Goal: Information Seeking & Learning: Learn about a topic

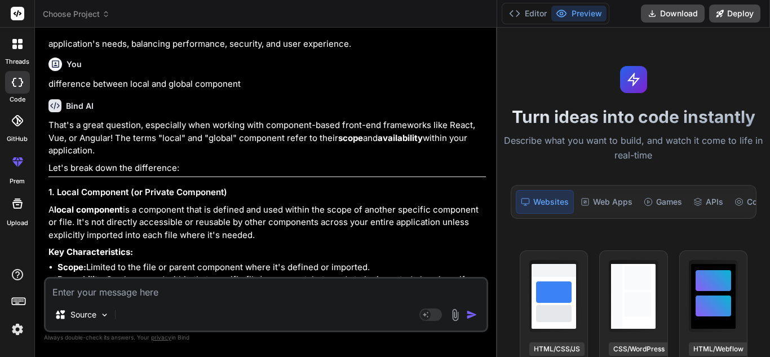
scroll to position [2553, 0]
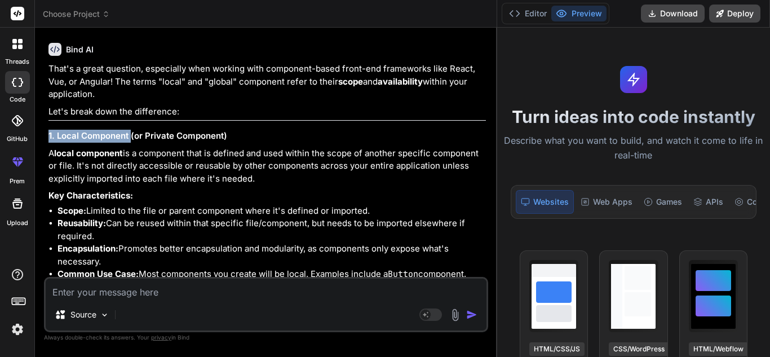
drag, startPoint x: 130, startPoint y: 161, endPoint x: 291, endPoint y: 141, distance: 162.4
click at [269, 143] on h3 "1. Local Component (or Private Component)" at bounding box center [266, 136] width 437 height 13
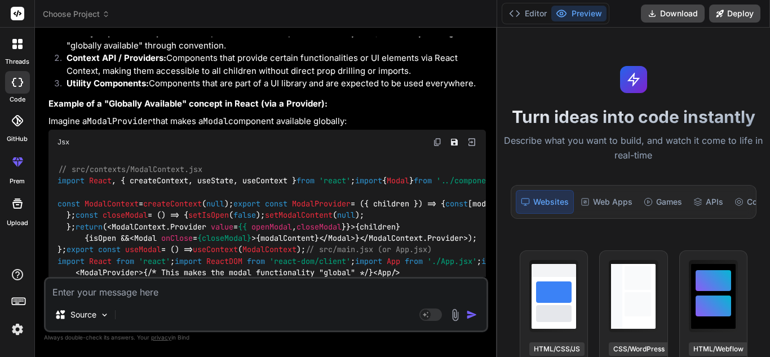
scroll to position [3173, 0]
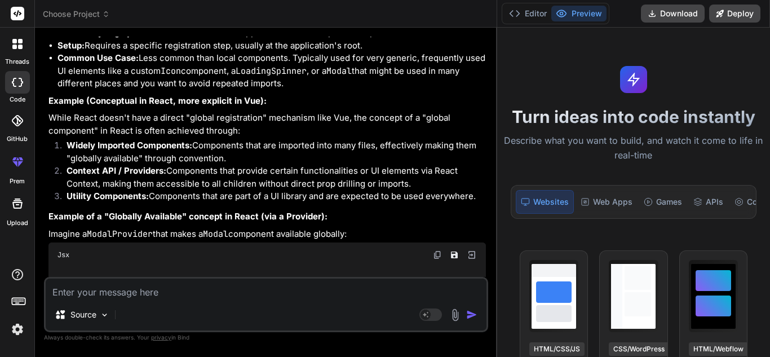
drag, startPoint x: 114, startPoint y: 82, endPoint x: 265, endPoint y: 82, distance: 151.6
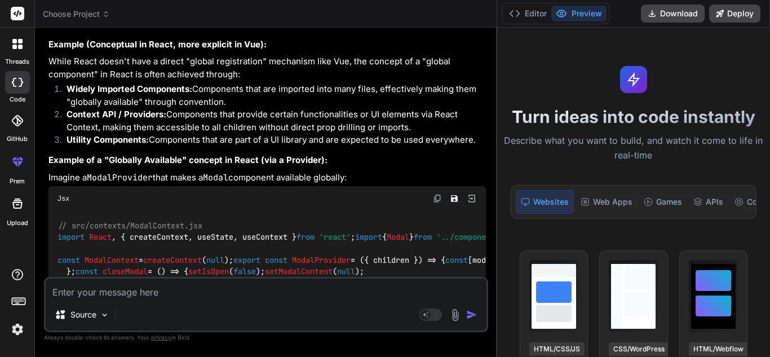
scroll to position [3399, 0]
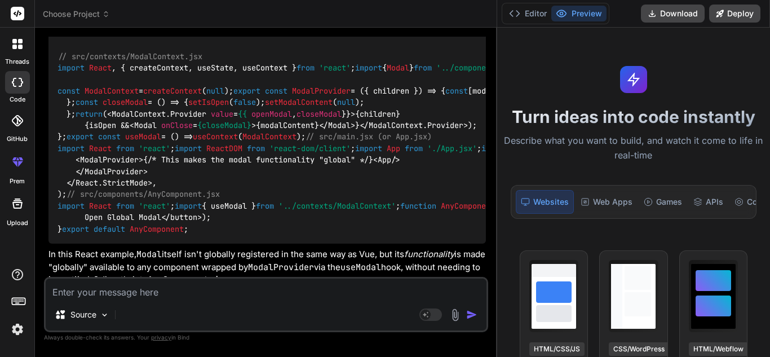
drag, startPoint x: 383, startPoint y: 192, endPoint x: 60, endPoint y: 108, distance: 333.7
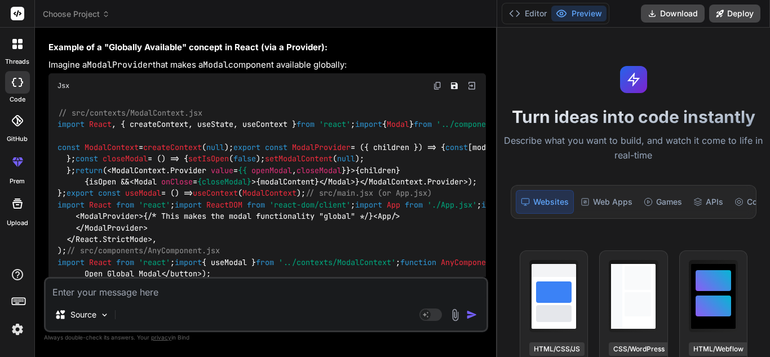
drag, startPoint x: 250, startPoint y: 150, endPoint x: 55, endPoint y: 76, distance: 208.9
click at [55, 76] on div "That's a great question, especially when working with component-based front-end…" at bounding box center [266, 44] width 437 height 1542
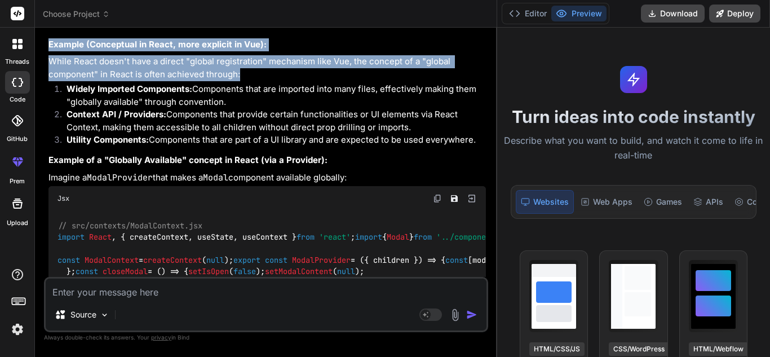
scroll to position [3173, 0]
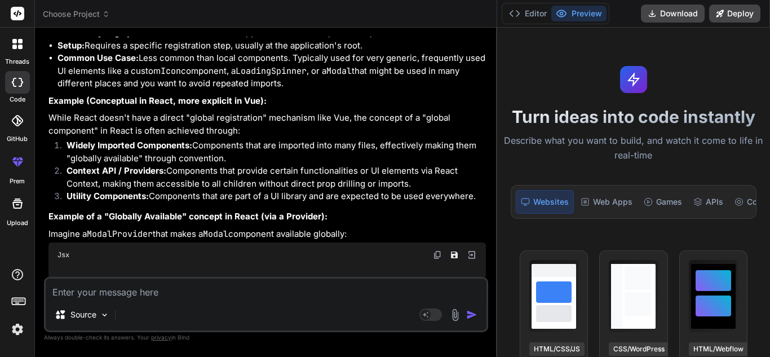
drag, startPoint x: 50, startPoint y: 84, endPoint x: 489, endPoint y: 93, distance: 438.6
click at [489, 93] on div "Bind AI Web Search Created with Pixso. Code Generator You hello Bind AI Hello! …" at bounding box center [266, 192] width 462 height 329
click at [489, 95] on div "Bind AI Web Search Created with Pixso. Code Generator You hello Bind AI Hello! …" at bounding box center [266, 192] width 462 height 329
drag, startPoint x: 497, startPoint y: 87, endPoint x: 529, endPoint y: 85, distance: 32.2
click at [529, 85] on div "threads code GitHub prem Upload Choose Project Created with Pixso. Bind AI Web …" at bounding box center [385, 178] width 770 height 357
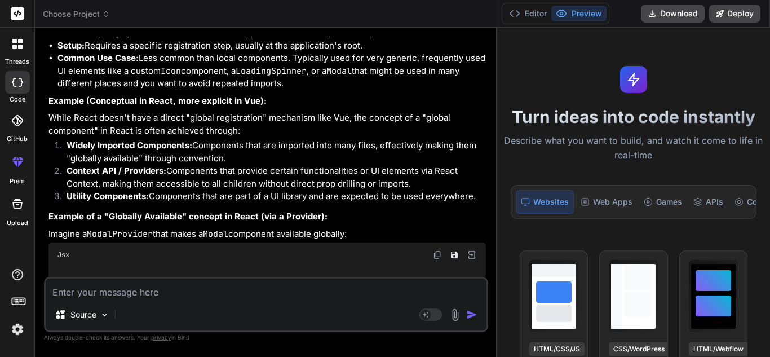
drag, startPoint x: 496, startPoint y: 91, endPoint x: 502, endPoint y: 105, distance: 15.2
click at [502, 105] on div "threads code GitHub prem Upload Choose Project Created with Pixso. Bind AI Web …" at bounding box center [385, 178] width 770 height 357
drag, startPoint x: 495, startPoint y: 94, endPoint x: 525, endPoint y: 95, distance: 29.3
click at [525, 95] on div "threads code GitHub prem Upload Choose Project Created with Pixso. Bind AI Web …" at bounding box center [385, 178] width 770 height 357
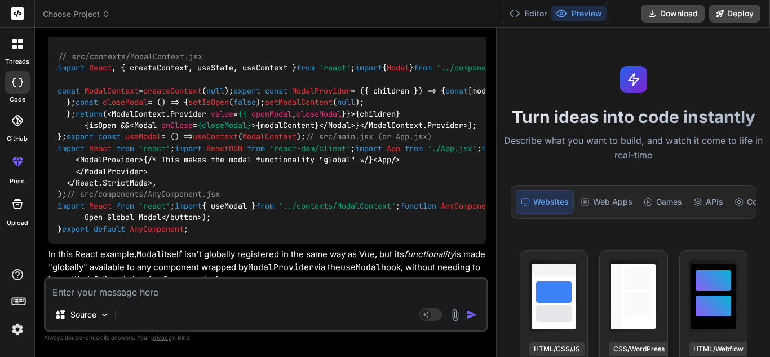
scroll to position [3512, 0]
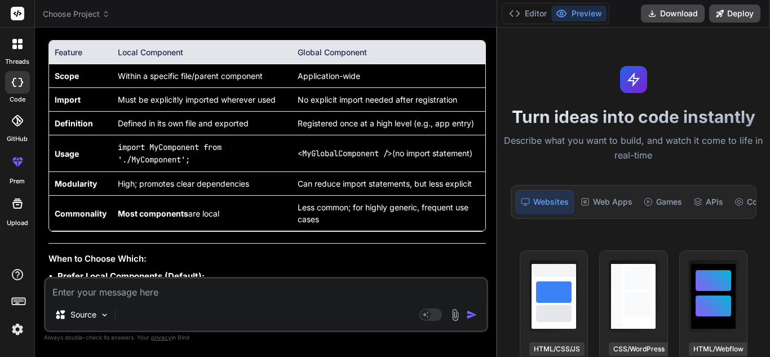
scroll to position [3737, 0]
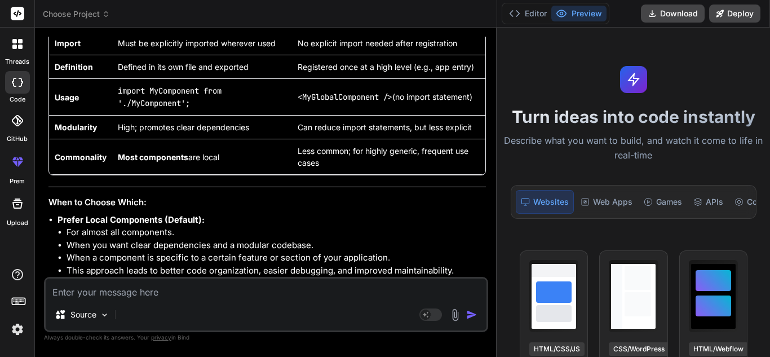
drag, startPoint x: 149, startPoint y: 171, endPoint x: 238, endPoint y: 175, distance: 89.7
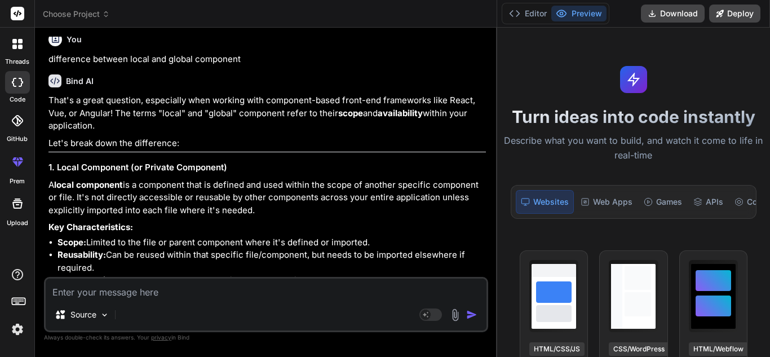
scroll to position [2578, 0]
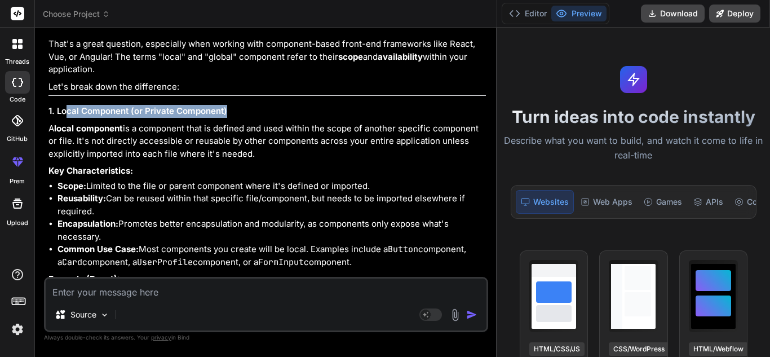
drag, startPoint x: 68, startPoint y: 137, endPoint x: 256, endPoint y: 130, distance: 188.4
click at [256, 118] on h3 "1. Local Component (or Private Component)" at bounding box center [266, 111] width 437 height 13
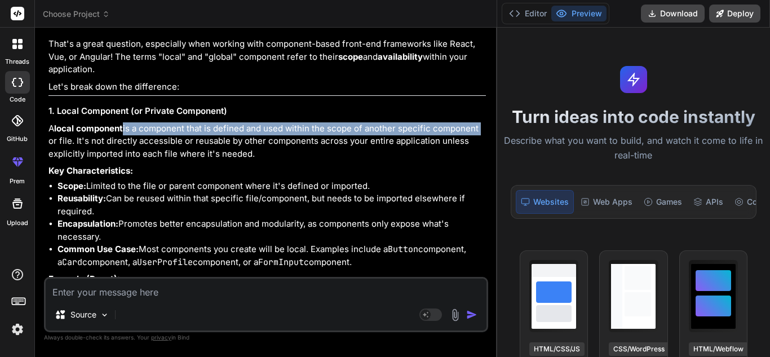
drag, startPoint x: 125, startPoint y: 154, endPoint x: 481, endPoint y: 154, distance: 356.2
click at [481, 154] on p "A local component is a component that is defined and used within the scope of a…" at bounding box center [266, 141] width 437 height 38
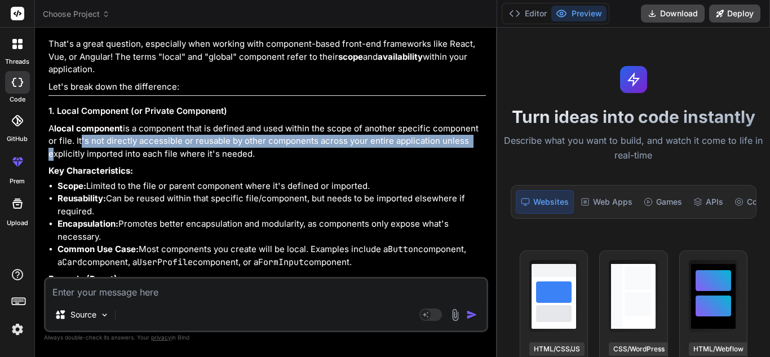
drag, startPoint x: 78, startPoint y: 165, endPoint x: 466, endPoint y: 168, distance: 387.8
click at [466, 161] on p "A local component is a component that is defined and used within the scope of a…" at bounding box center [266, 141] width 437 height 38
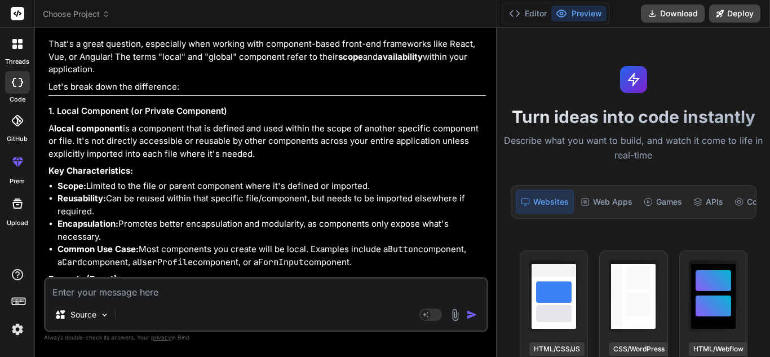
click at [145, 161] on p "A local component is a component that is defined and used within the scope of a…" at bounding box center [266, 141] width 437 height 38
click at [271, 161] on p "A local component is a component that is defined and used within the scope of a…" at bounding box center [266, 141] width 437 height 38
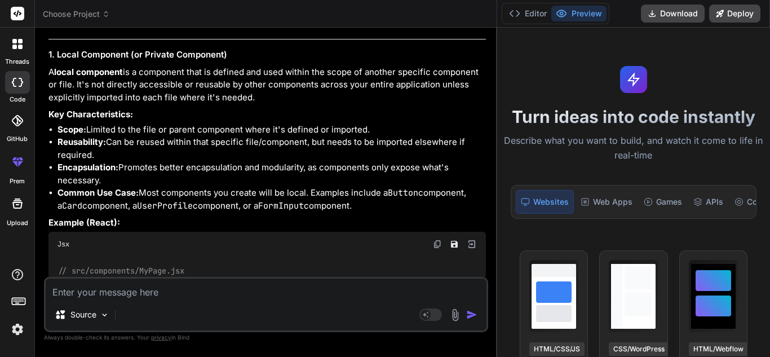
drag, startPoint x: 88, startPoint y: 155, endPoint x: 391, endPoint y: 152, distance: 302.7
click at [391, 136] on li "Scope: Limited to the file or parent component where it's defined or imported." at bounding box center [271, 129] width 428 height 13
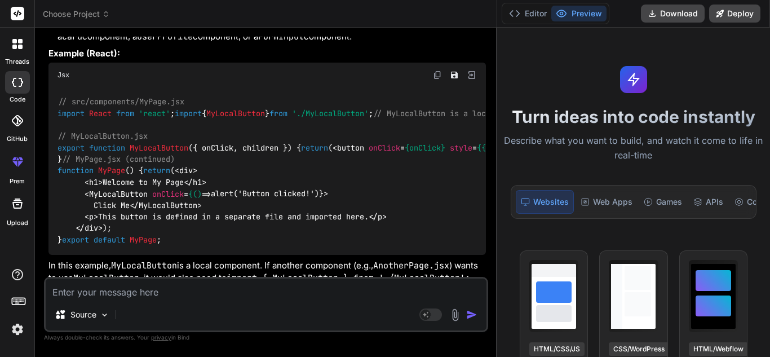
scroll to position [2860, 0]
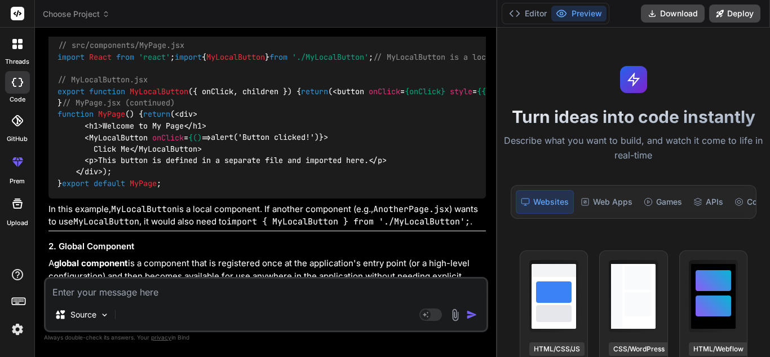
click at [337, 96] on span "button" at bounding box center [350, 91] width 27 height 10
click at [333, 96] on span "< button onClick = {onClick} style = {{ padding: ' 10px ', borderRadius: ' 5px …" at bounding box center [538, 91] width 410 height 10
click at [271, 96] on span "{ onClick, children }" at bounding box center [240, 91] width 95 height 10
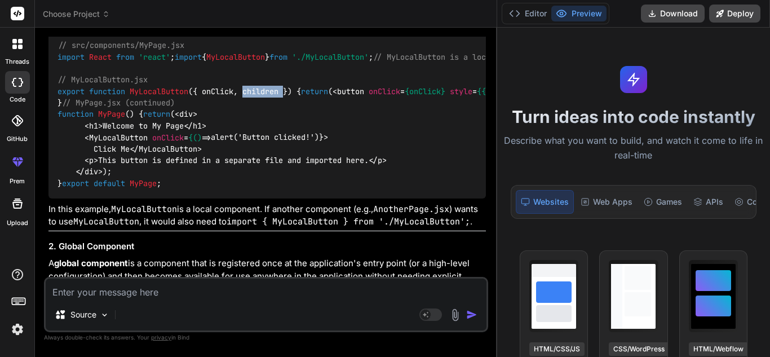
click at [271, 96] on span "{ onClick, children }" at bounding box center [240, 91] width 95 height 10
click at [158, 96] on span "MyLocalButton" at bounding box center [159, 91] width 59 height 10
click at [157, 96] on span "MyLocalButton" at bounding box center [159, 91] width 59 height 10
click at [254, 96] on span "{ onClick, children }" at bounding box center [240, 91] width 95 height 10
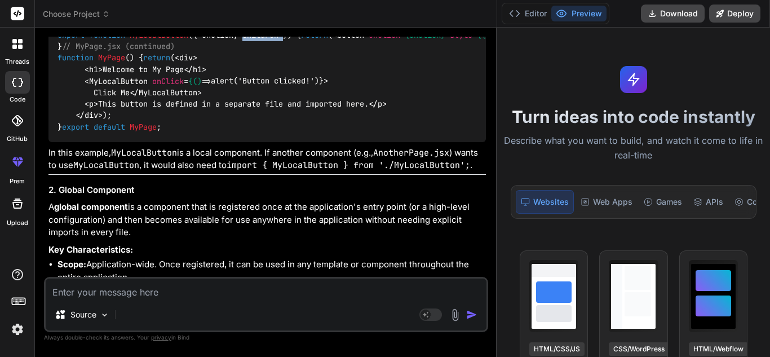
scroll to position [2973, 0]
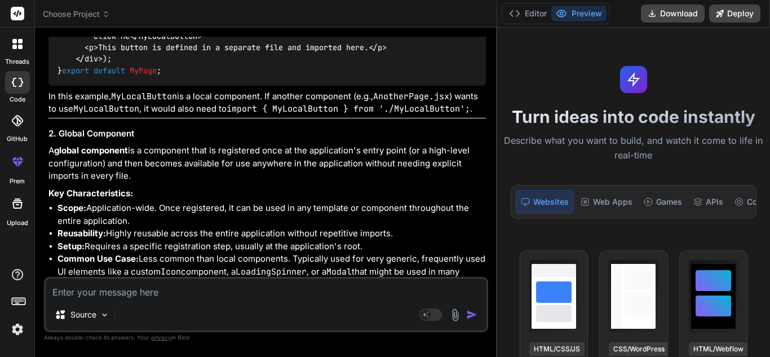
click at [166, 30] on span "onClick" at bounding box center [168, 25] width 32 height 10
click at [256, 64] on span "< div > < h1 > Welcome to My Page </ h1 > < MyLocalButton onClick = {() => aler…" at bounding box center [221, 31] width 329 height 68
click at [299, 64] on span "< div > < h1 > Welcome to My Page </ h1 > < MyLocalButton onClick = {() => aler…" at bounding box center [221, 31] width 329 height 68
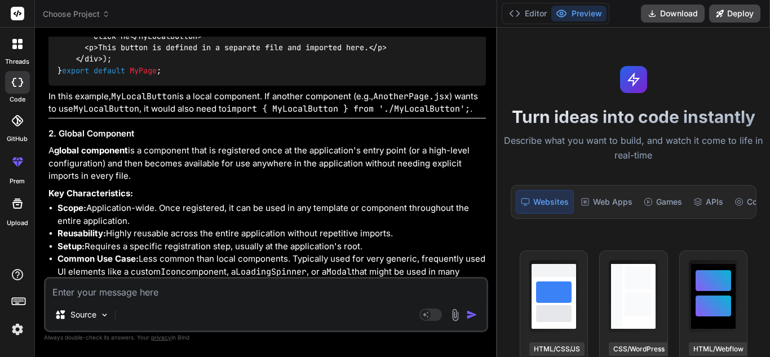
click at [299, 64] on span "< div > < h1 > Welcome to My Page </ h1 > < MyLocalButton onClick = {() => aler…" at bounding box center [221, 31] width 329 height 68
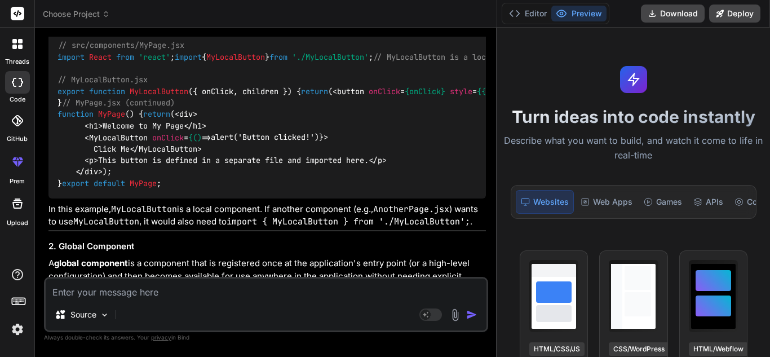
click at [225, 96] on span "{ onClick, children }" at bounding box center [240, 91] width 95 height 10
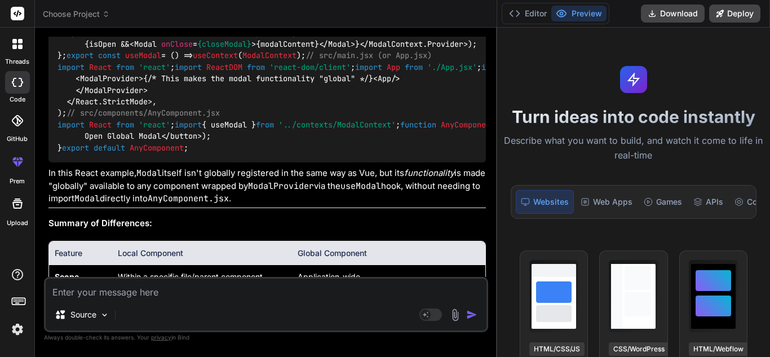
scroll to position [3536, 0]
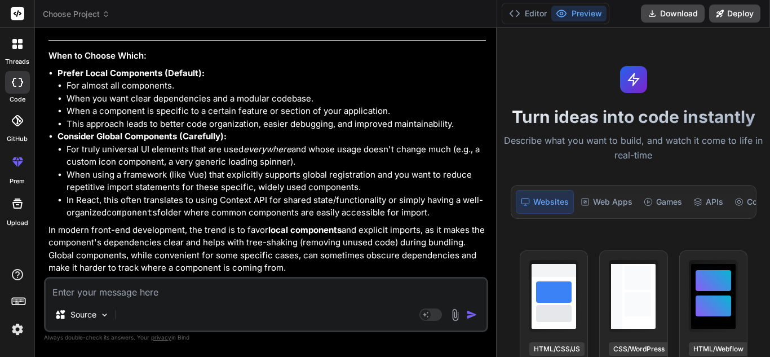
scroll to position [4382, 0]
drag, startPoint x: 224, startPoint y: 192, endPoint x: 105, endPoint y: 189, distance: 119.0
click at [105, 28] on tr "Commonality Most components are local Less common; for highly generic, frequent…" at bounding box center [267, 11] width 436 height 36
click at [232, 28] on td "Most components are local" at bounding box center [202, 11] width 180 height 36
drag, startPoint x: 121, startPoint y: 124, endPoint x: 234, endPoint y: 139, distance: 113.7
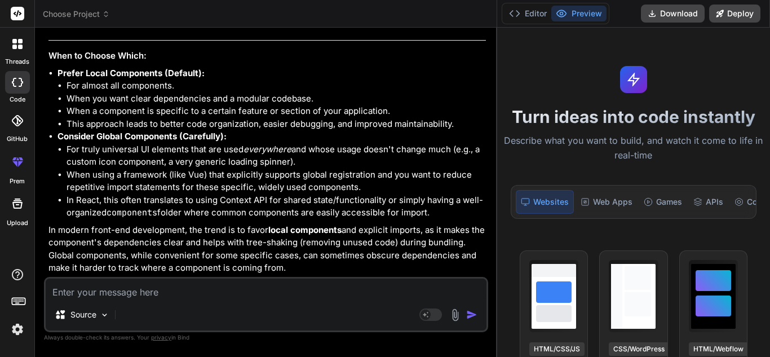
drag, startPoint x: 119, startPoint y: 166, endPoint x: 284, endPoint y: 166, distance: 164.6
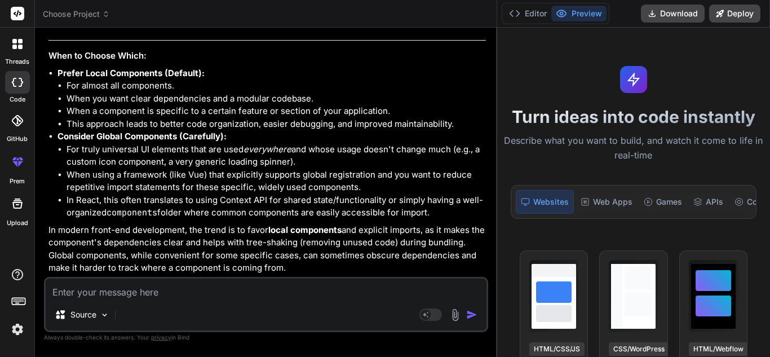
drag, startPoint x: 298, startPoint y: 165, endPoint x: 462, endPoint y: 165, distance: 164.6
drag, startPoint x: 123, startPoint y: 169, endPoint x: 261, endPoint y: 169, distance: 137.5
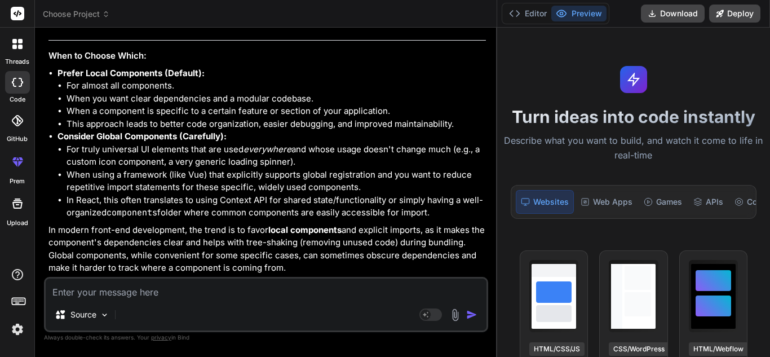
drag, startPoint x: 122, startPoint y: 164, endPoint x: 259, endPoint y: 164, distance: 137.0
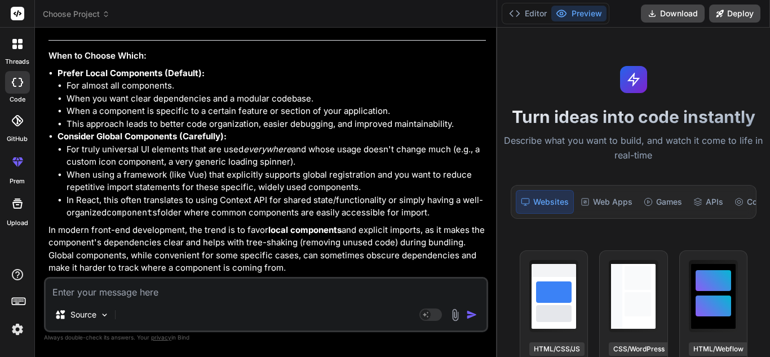
drag, startPoint x: 291, startPoint y: 165, endPoint x: 442, endPoint y: 163, distance: 151.6
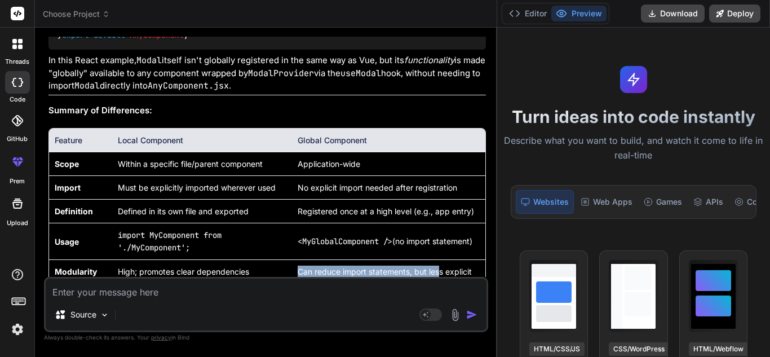
scroll to position [3536, 0]
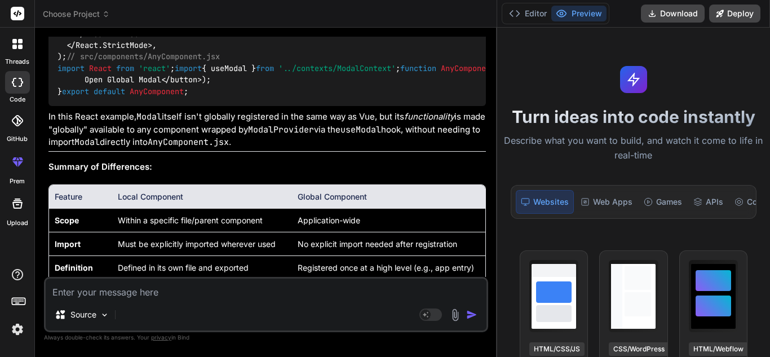
drag, startPoint x: 59, startPoint y: 115, endPoint x: 131, endPoint y: 120, distance: 72.3
click at [131, 98] on code "// src/contexts/ModalContext.jsx import React , { createContext, useState, useC…" at bounding box center [627, 5] width 1141 height 184
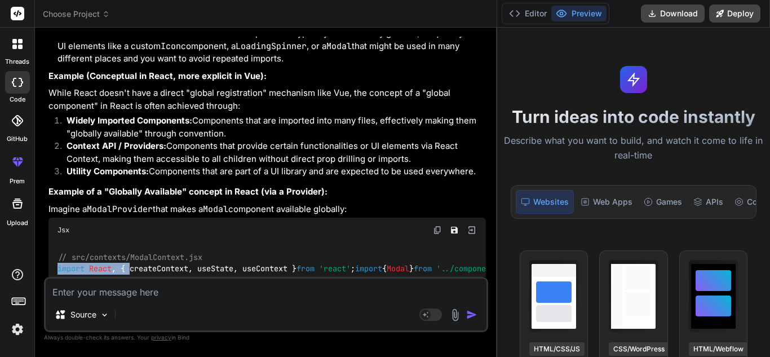
scroll to position [3142, 0]
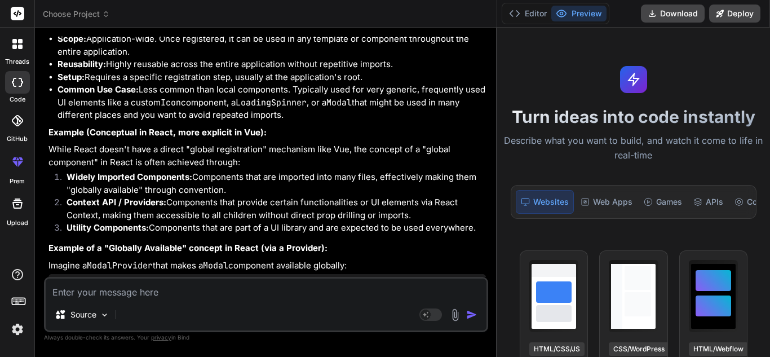
drag, startPoint x: 50, startPoint y: 169, endPoint x: 223, endPoint y: 192, distance: 175.1
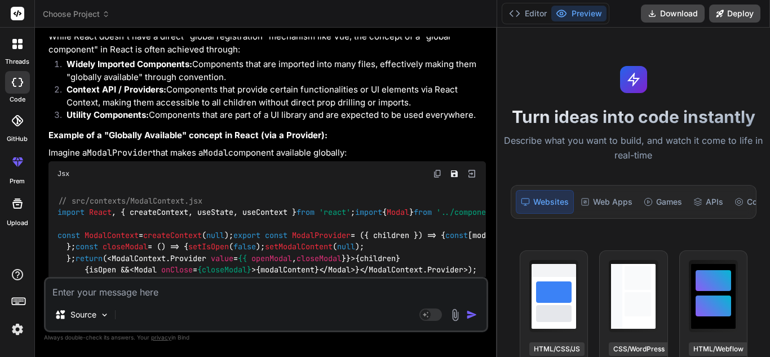
drag, startPoint x: 86, startPoint y: 116, endPoint x: 157, endPoint y: 122, distance: 71.3
drag, startPoint x: 110, startPoint y: 138, endPoint x: 387, endPoint y: 139, distance: 276.8
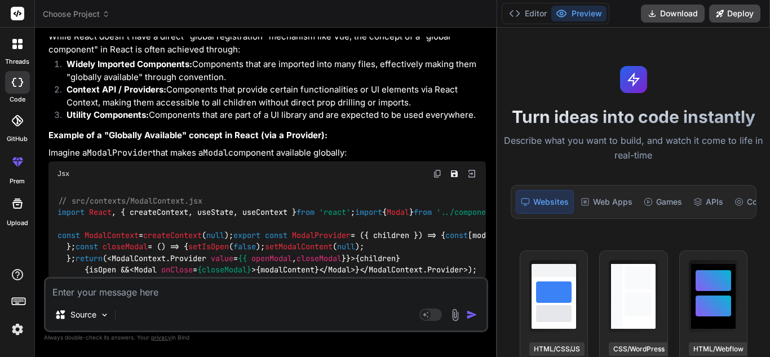
drag, startPoint x: 88, startPoint y: 152, endPoint x: 178, endPoint y: 152, distance: 89.6
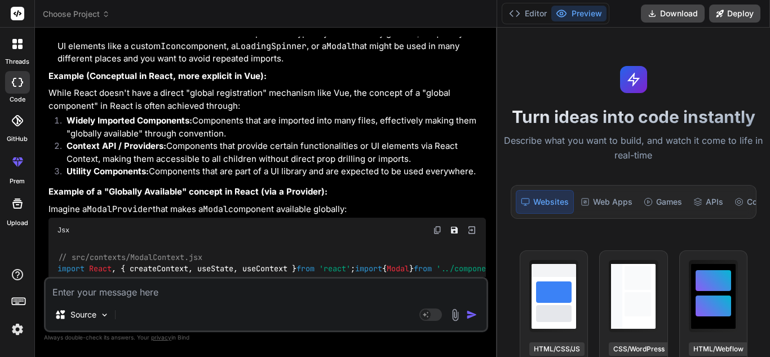
drag, startPoint x: 163, startPoint y: 171, endPoint x: 407, endPoint y: 171, distance: 243.5
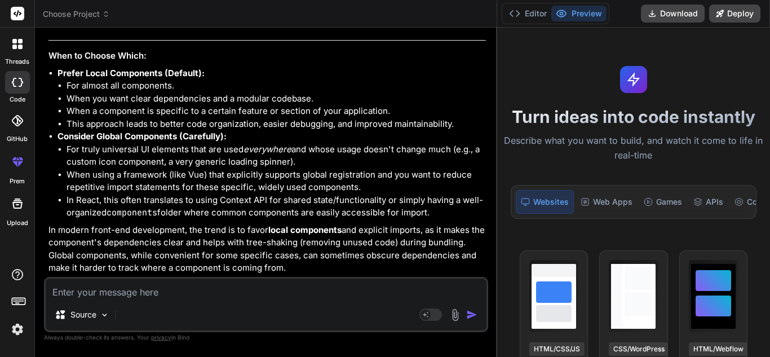
scroll to position [4566, 0]
click at [199, 291] on textarea at bounding box center [266, 288] width 441 height 20
type textarea "c"
type textarea "x"
type textarea "ca"
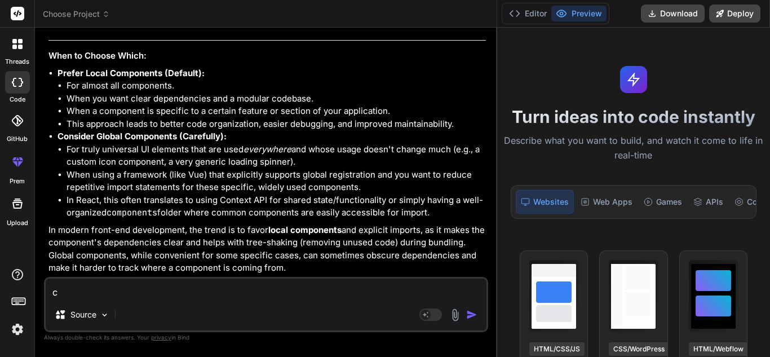
type textarea "x"
type textarea "can"
type textarea "x"
type textarea "can"
type textarea "x"
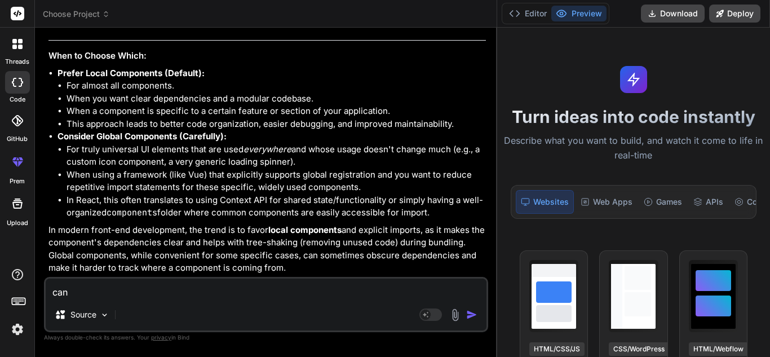
type textarea "can t"
type textarea "x"
type textarea "can"
type textarea "x"
type textarea "can y"
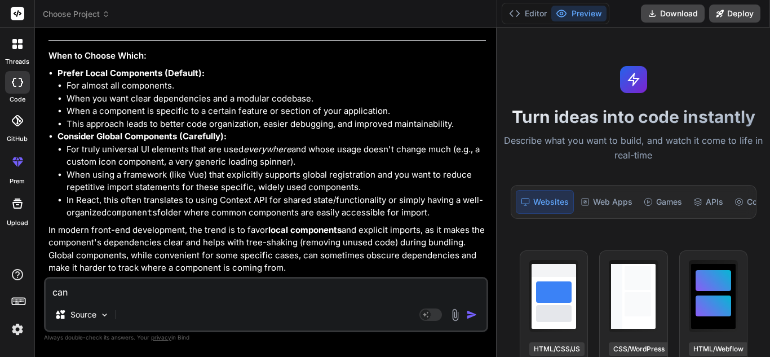
type textarea "x"
type textarea "can yo"
type textarea "x"
type textarea "can you"
type textarea "x"
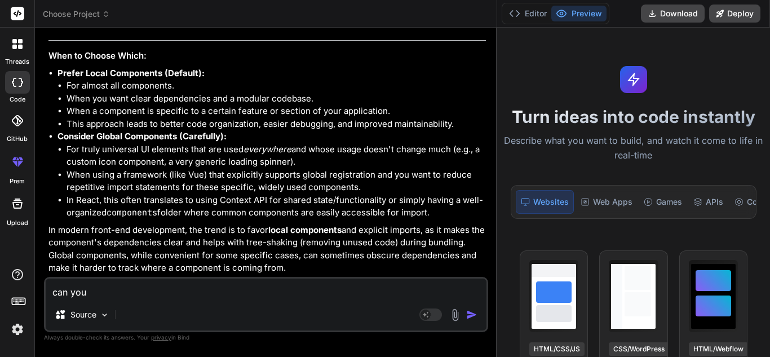
type textarea "can you"
type textarea "x"
type textarea "can you t"
type textarea "x"
type textarea "can you te"
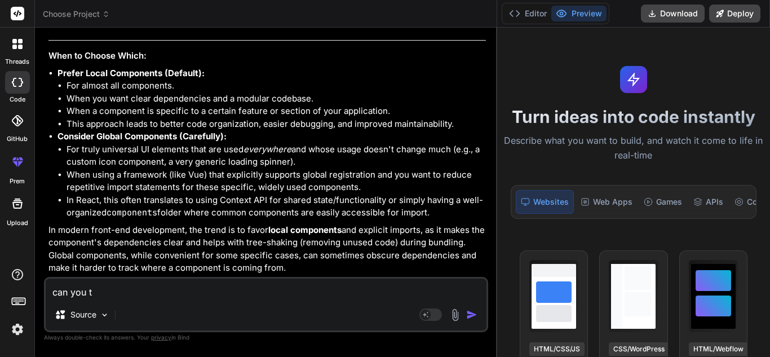
type textarea "x"
type textarea "can you tel"
type textarea "x"
type textarea "can you tell"
type textarea "x"
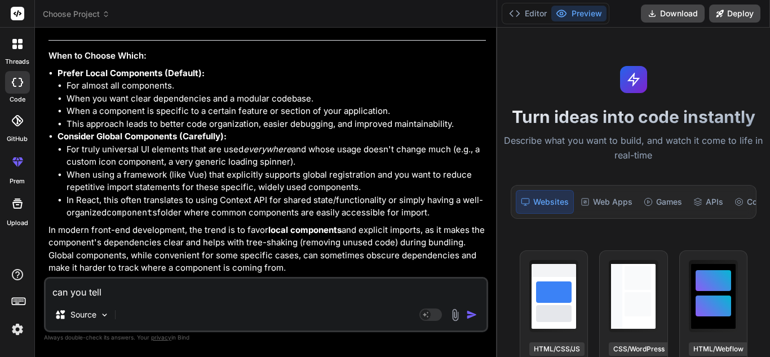
type textarea "can you tell"
type textarea "x"
type textarea "can you tell m"
type textarea "x"
type textarea "can you tell me"
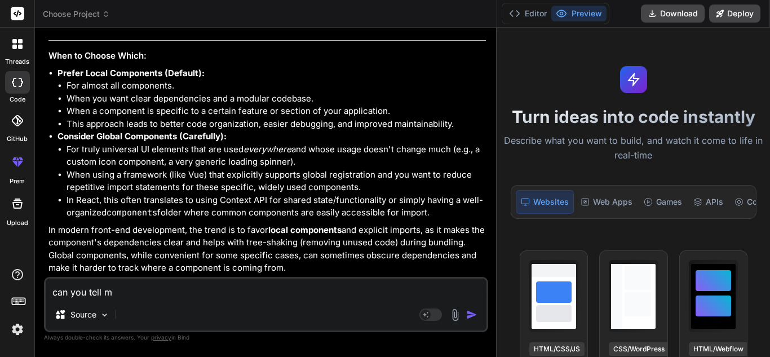
type textarea "x"
type textarea "can you tell me"
type textarea "x"
type textarea "can you tell me i"
type textarea "x"
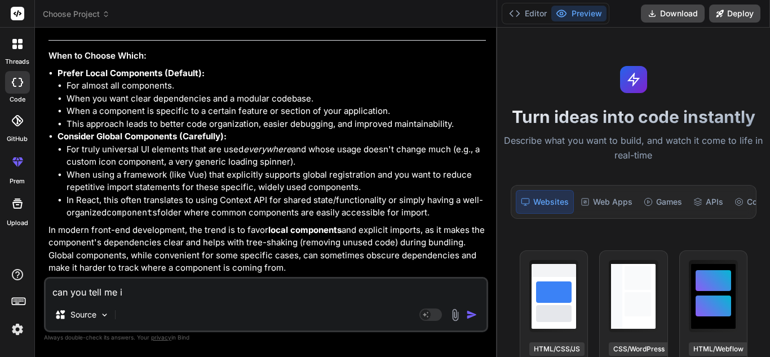
type textarea "can you tell me in"
type textarea "x"
type textarea "can you tell me in"
type textarea "x"
type textarea "can you tell me in s"
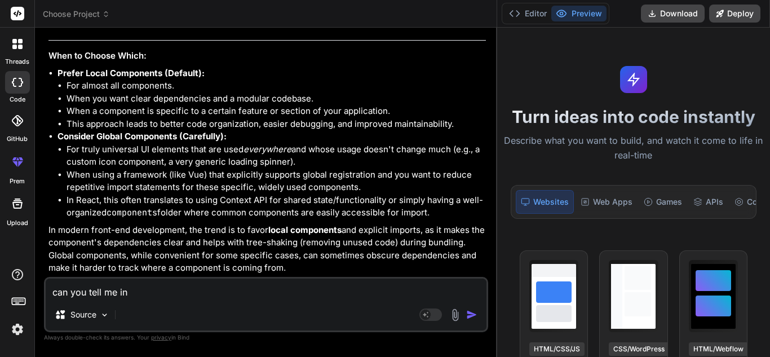
type textarea "x"
type textarea "can you tell me in si"
type textarea "x"
type textarea "can you tell me in sim"
type textarea "x"
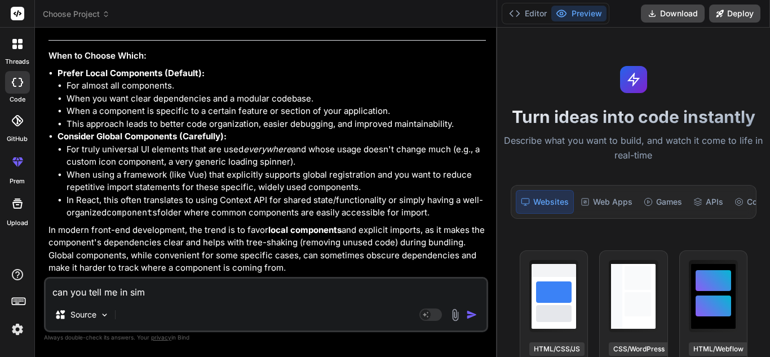
type textarea "can you tell me in simp"
type textarea "x"
type textarea "can you tell me in simpl"
type textarea "x"
type textarea "can you tell me in simple"
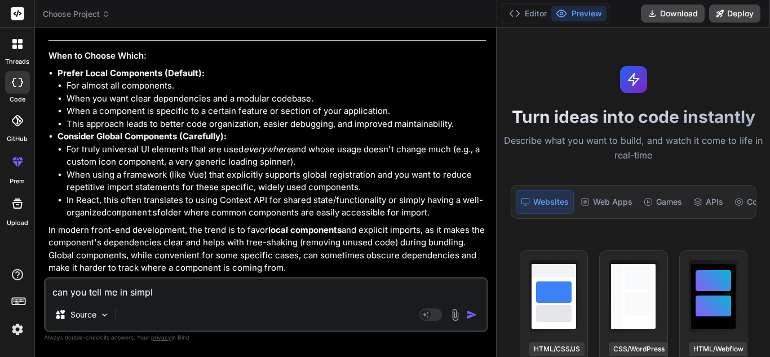
type textarea "x"
type textarea "can you tell me in simple"
type textarea "x"
type textarea "can you tell me in simple w"
type textarea "x"
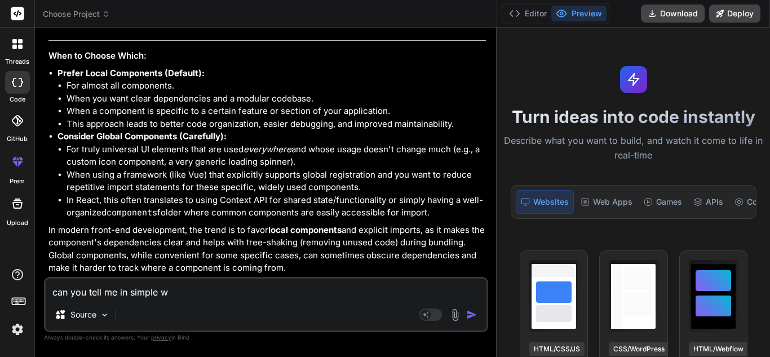
type textarea "can you tell me in simple wo"
type textarea "x"
type textarea "can you tell me in simple wor"
type textarea "x"
type textarea "can you tell me in simple word"
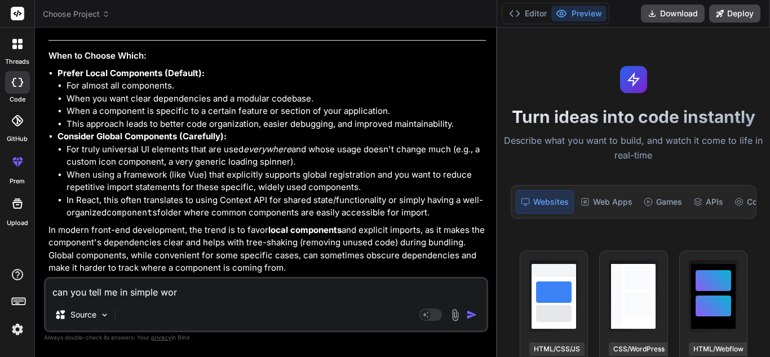
type textarea "x"
type textarea "can you tell me in simple words"
type textarea "x"
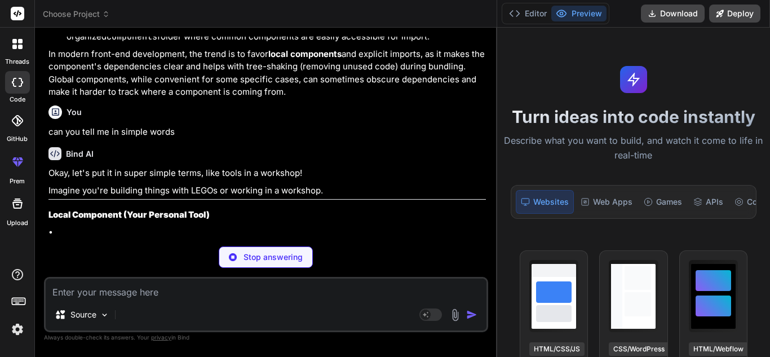
scroll to position [4684, 0]
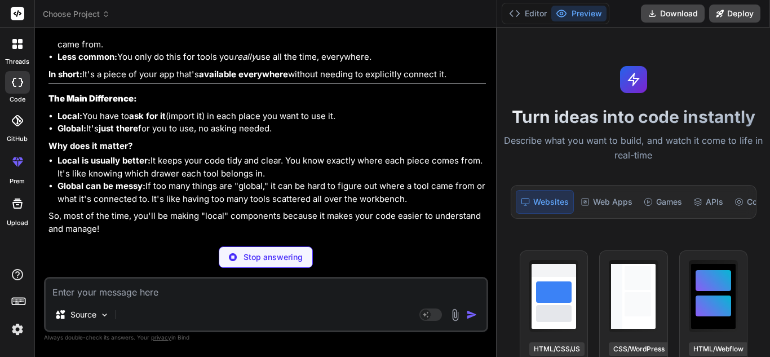
type textarea "x"
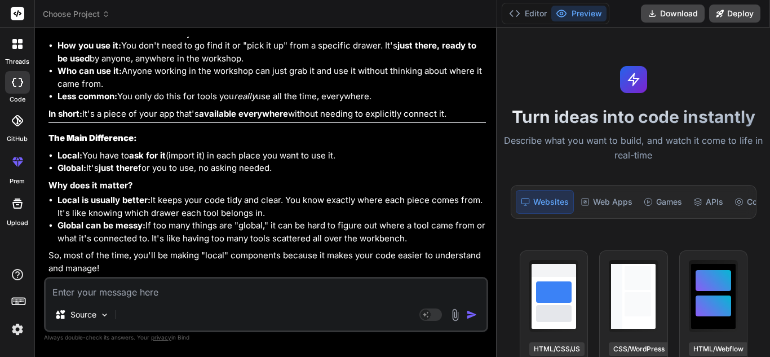
scroll to position [5089, 0]
